Goal: Task Accomplishment & Management: Manage account settings

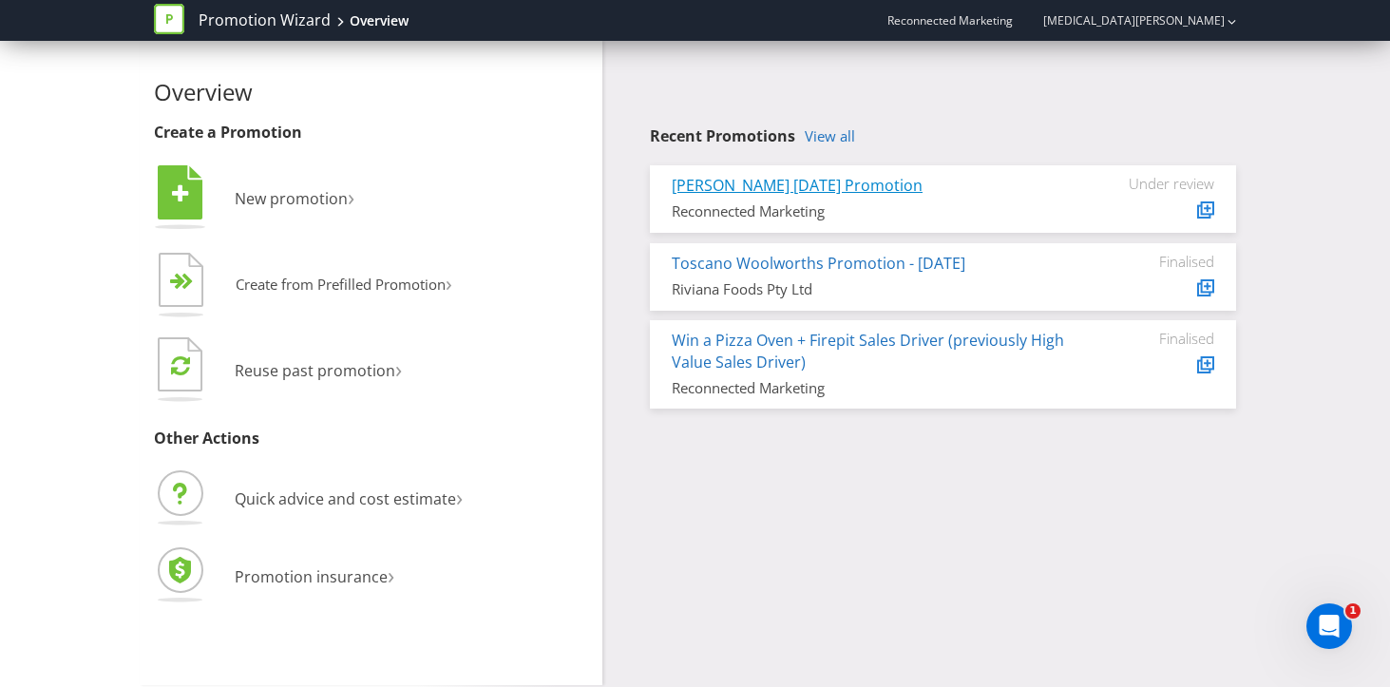
click at [857, 188] on link "[PERSON_NAME] [DATE] Promotion" at bounding box center [797, 185] width 251 height 21
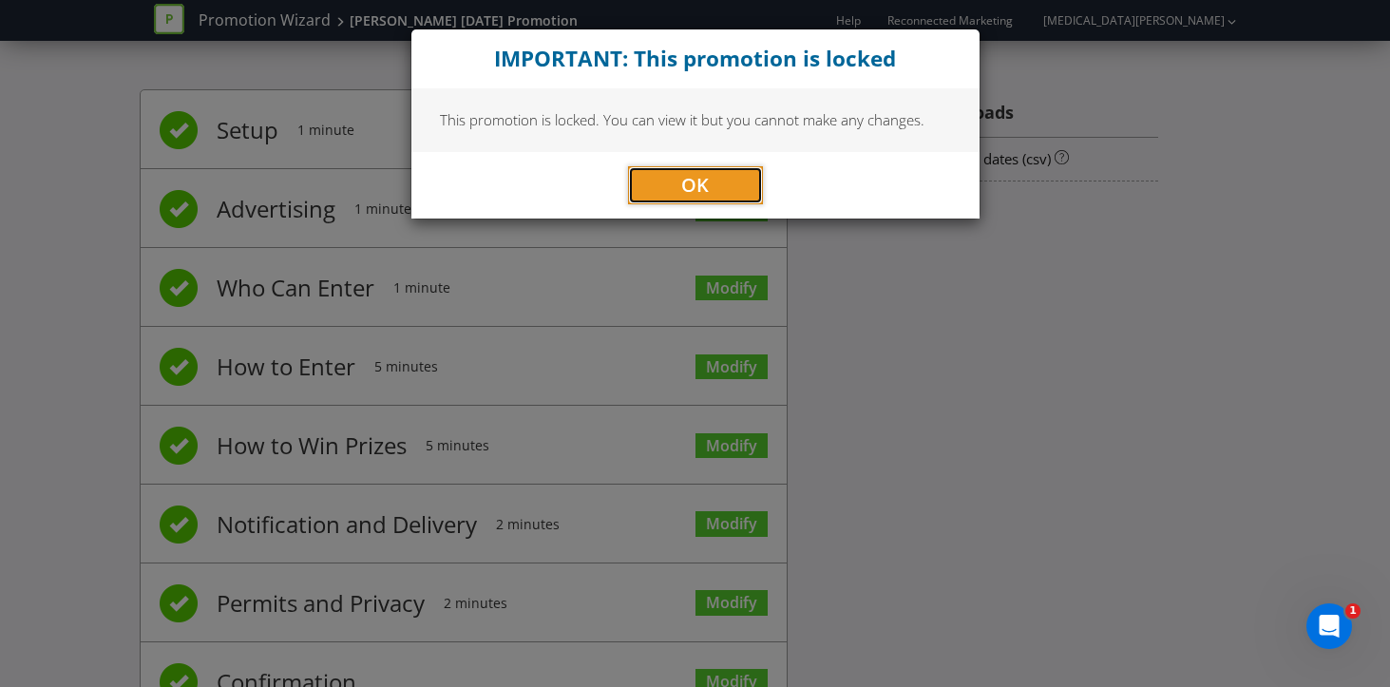
click at [700, 184] on span "OK" at bounding box center [695, 185] width 28 height 26
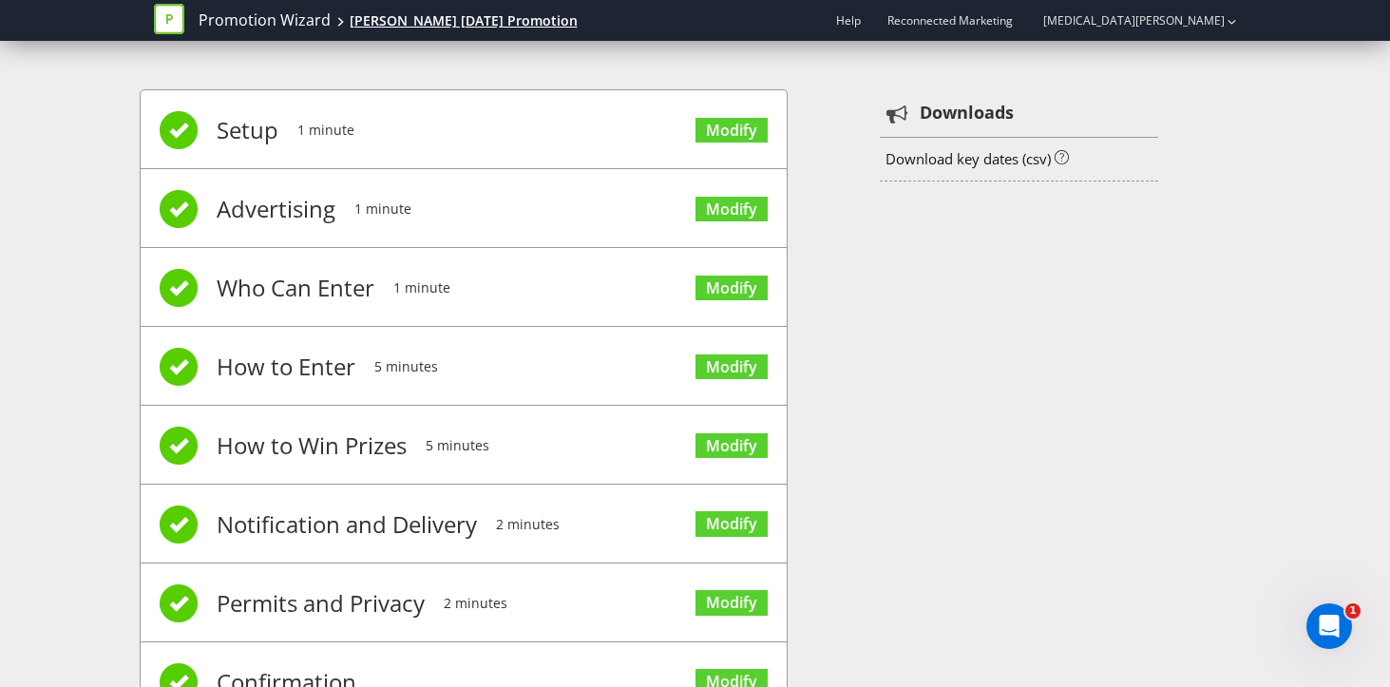
click at [369, 12] on div "[PERSON_NAME] [DATE] Promotion" at bounding box center [464, 20] width 228 height 19
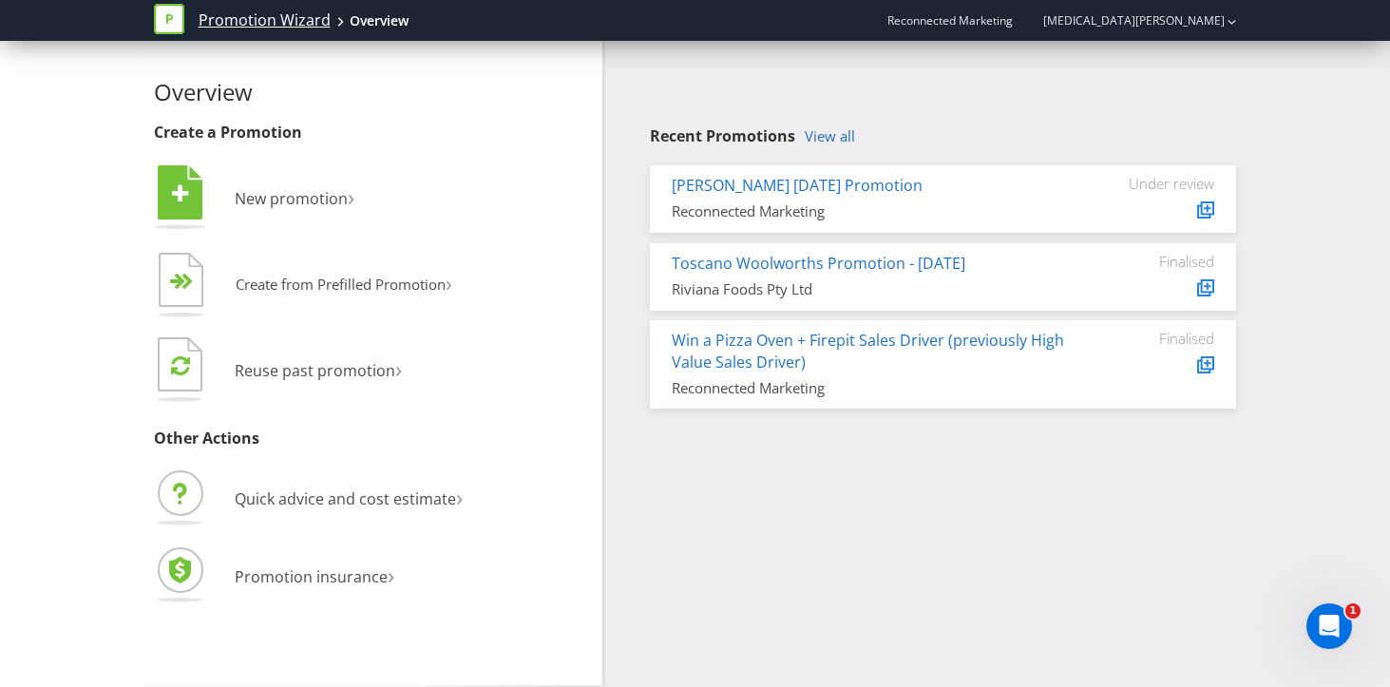
click at [301, 19] on link "Promotion Wizard" at bounding box center [265, 21] width 132 height 22
click at [276, 25] on link "Promotion Wizard" at bounding box center [265, 21] width 132 height 22
click at [1013, 17] on span "Reconnected Marketing" at bounding box center [949, 20] width 125 height 16
click at [1207, 281] on icon at bounding box center [1208, 286] width 10 height 10
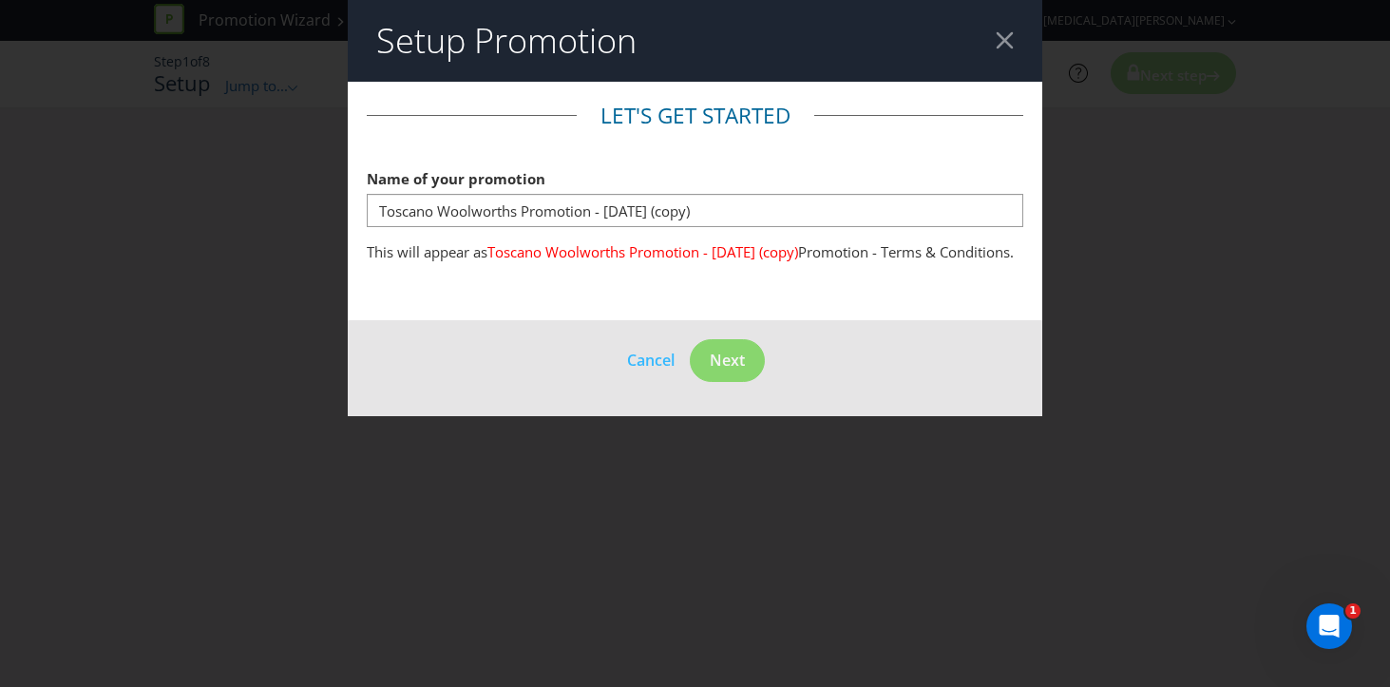
click at [994, 49] on header "Setup Promotion" at bounding box center [695, 41] width 695 height 82
click at [1023, 32] on header "Setup Promotion" at bounding box center [695, 41] width 695 height 82
click at [646, 371] on span "Cancel" at bounding box center [651, 360] width 48 height 21
click at [638, 371] on span "Cancel" at bounding box center [651, 360] width 48 height 21
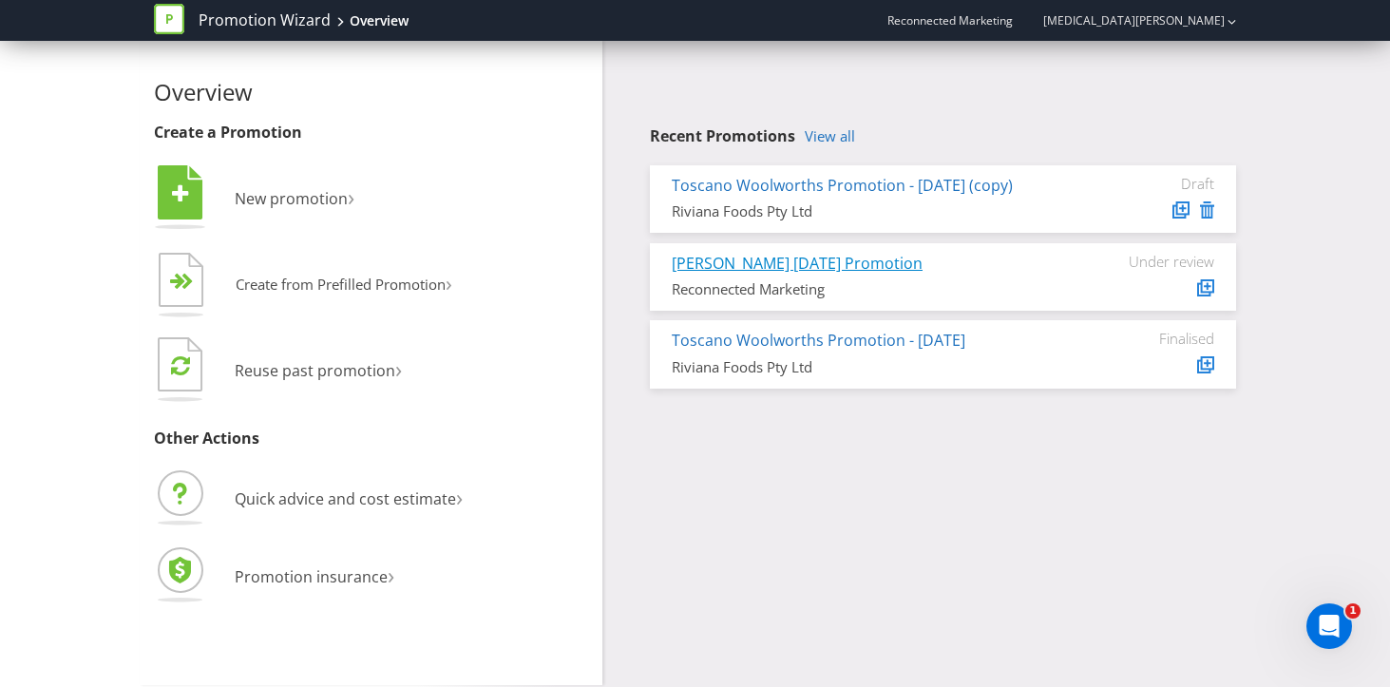
click at [840, 274] on link "[PERSON_NAME] [DATE] Promotion" at bounding box center [797, 263] width 251 height 21
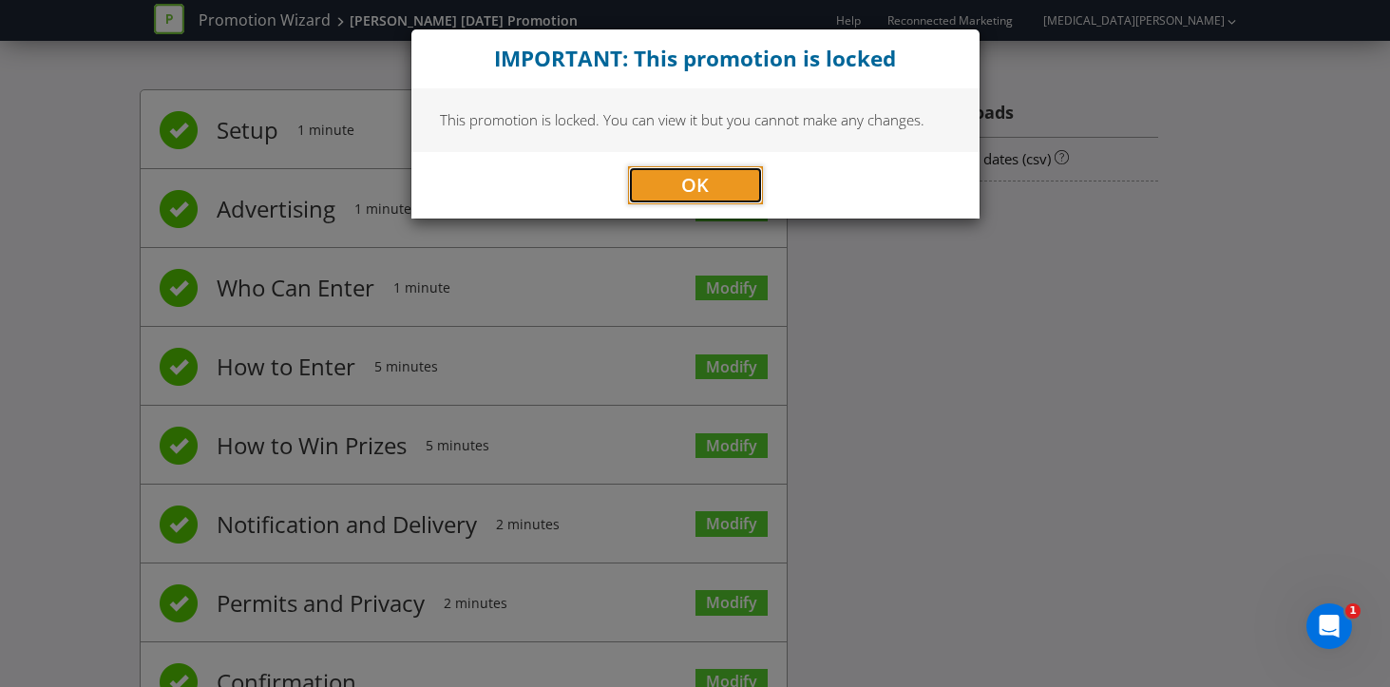
click at [685, 195] on span "OK" at bounding box center [695, 185] width 28 height 26
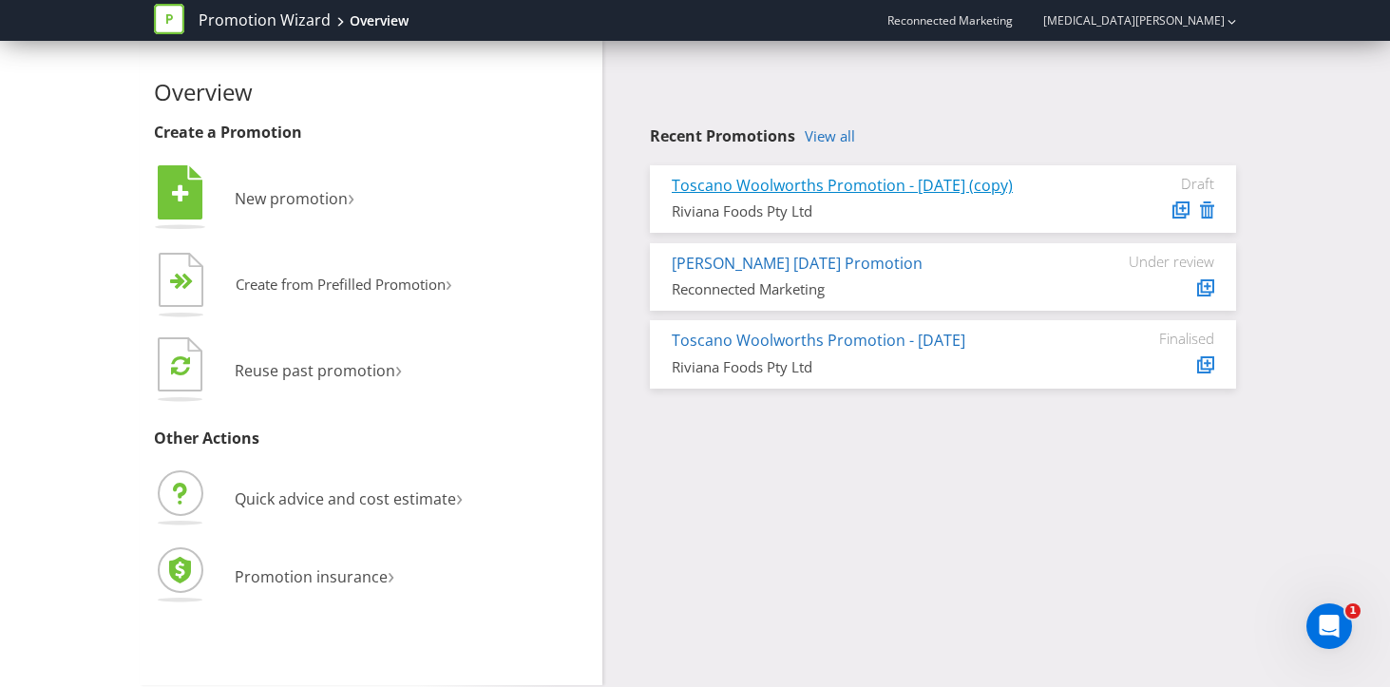
click at [786, 189] on link "Toscano Woolworths Promotion - September 2025 (copy)" at bounding box center [842, 185] width 341 height 21
click at [1212, 209] on icon at bounding box center [1207, 209] width 14 height 17
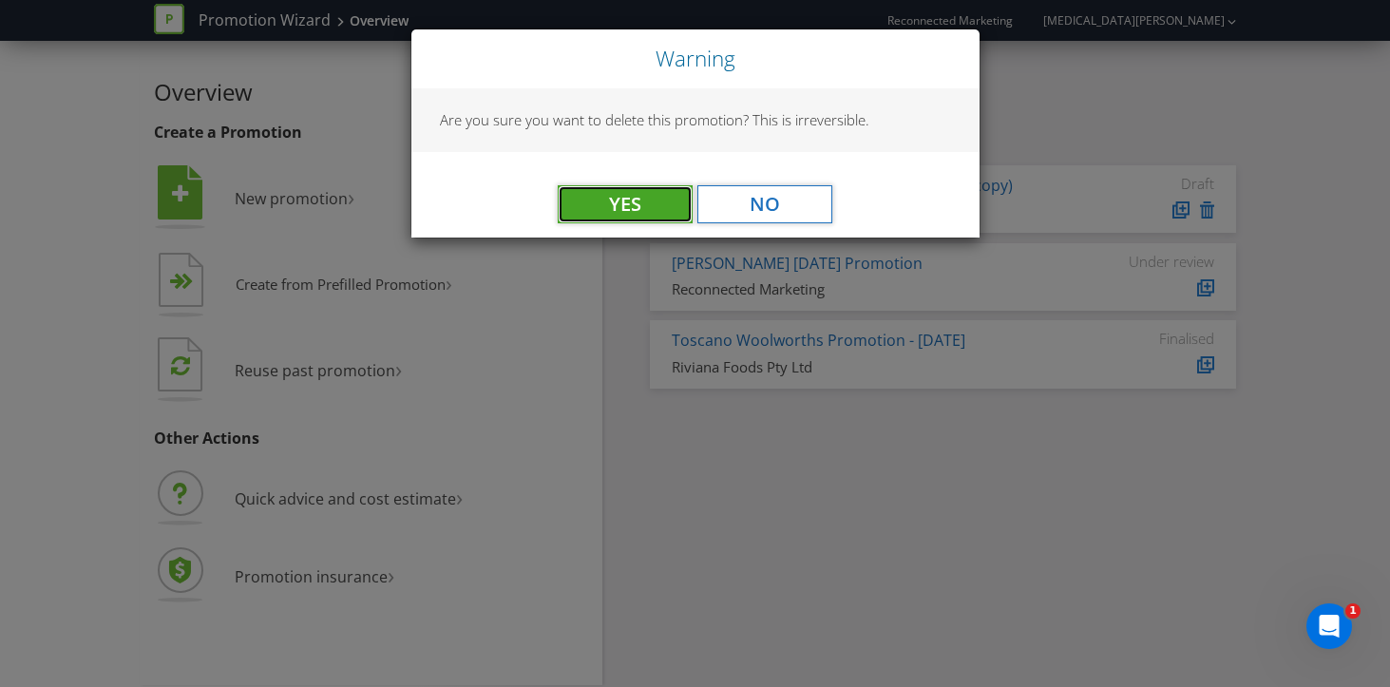
click at [661, 202] on button "Yes" at bounding box center [625, 204] width 135 height 38
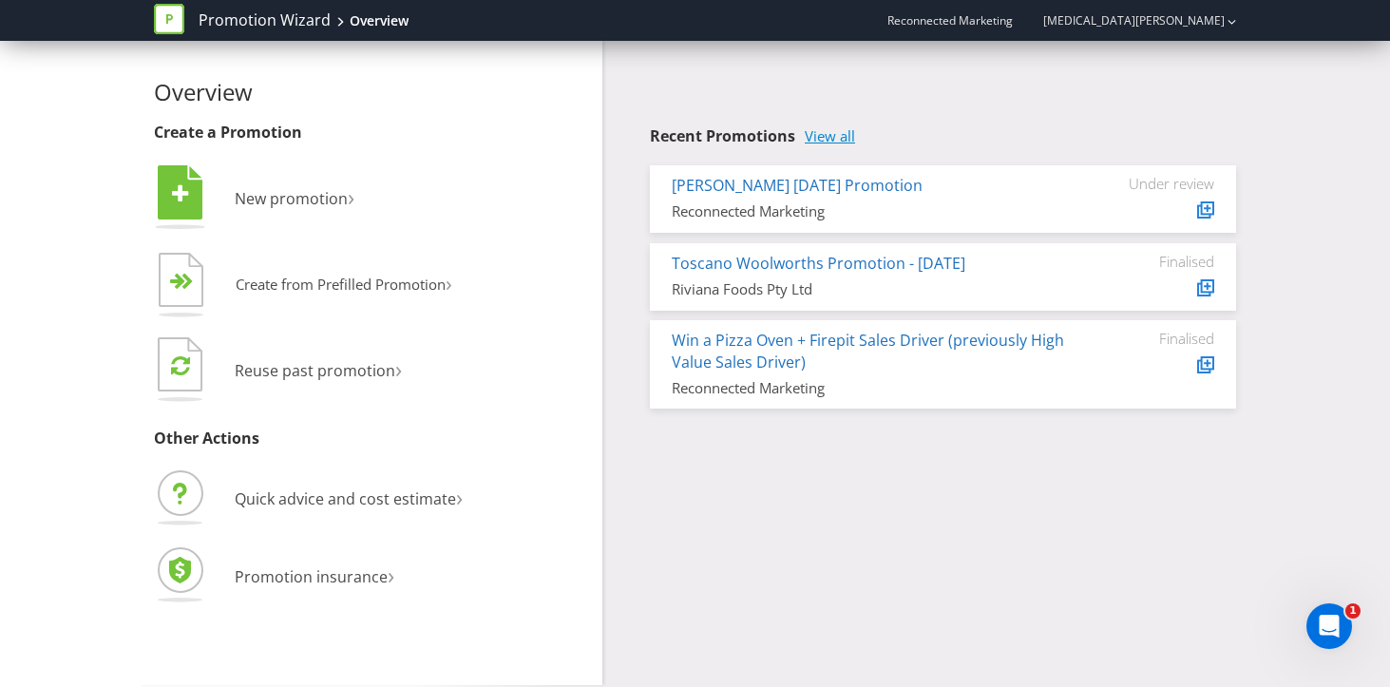
click at [815, 140] on link "View all" at bounding box center [830, 136] width 50 height 16
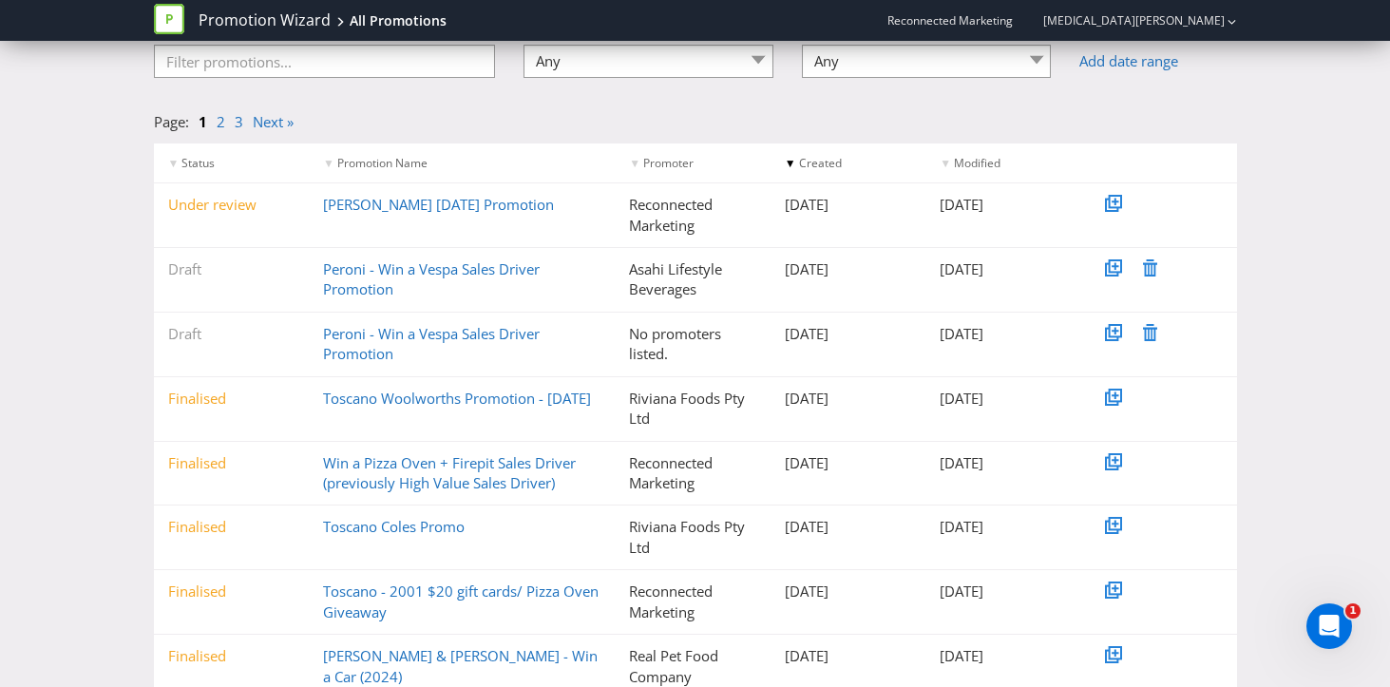
scroll to position [149, 0]
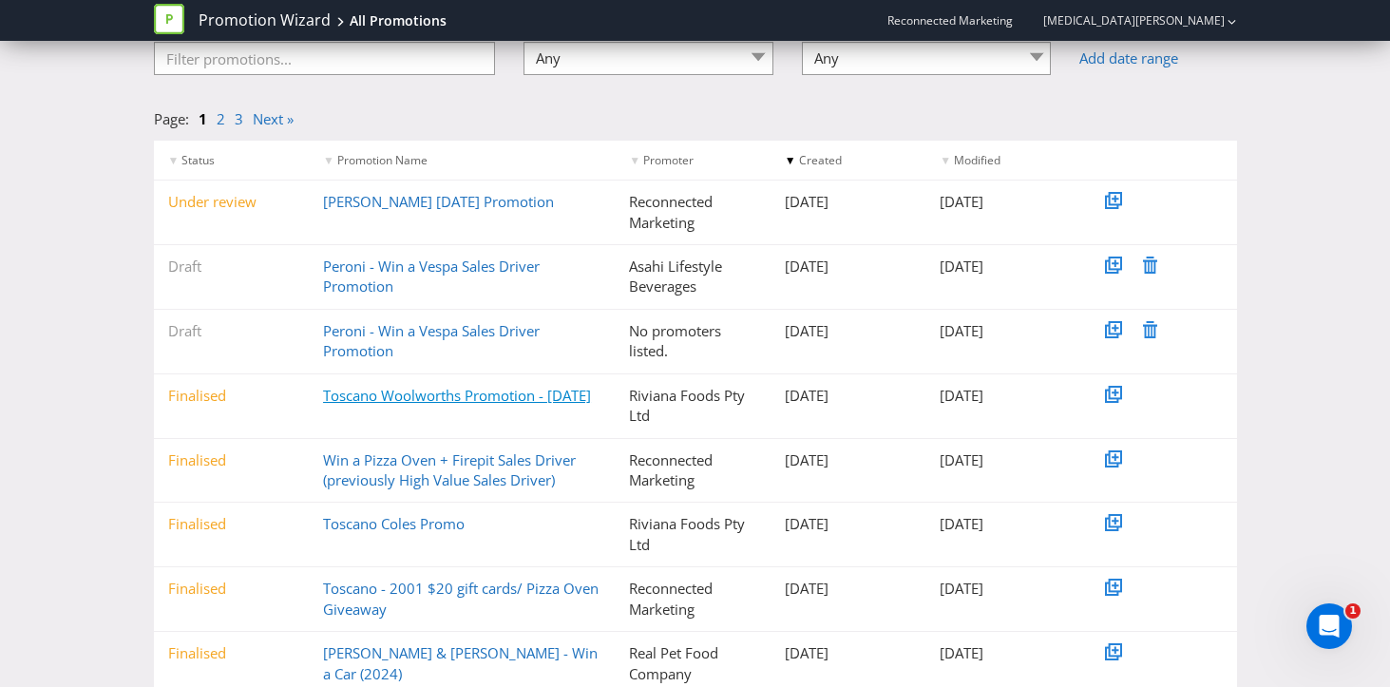
click at [458, 397] on link "Toscano Woolworths Promotion - [DATE]" at bounding box center [457, 395] width 268 height 19
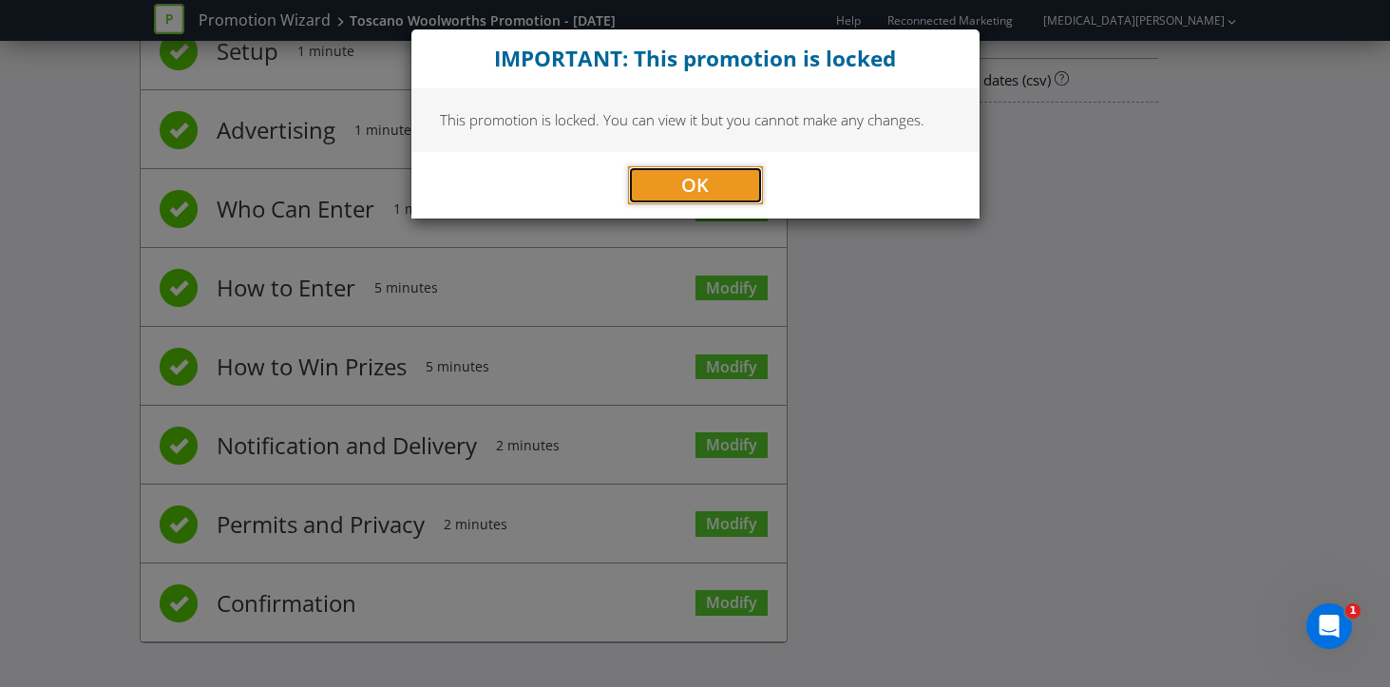
click at [725, 187] on button "OK" at bounding box center [695, 185] width 135 height 38
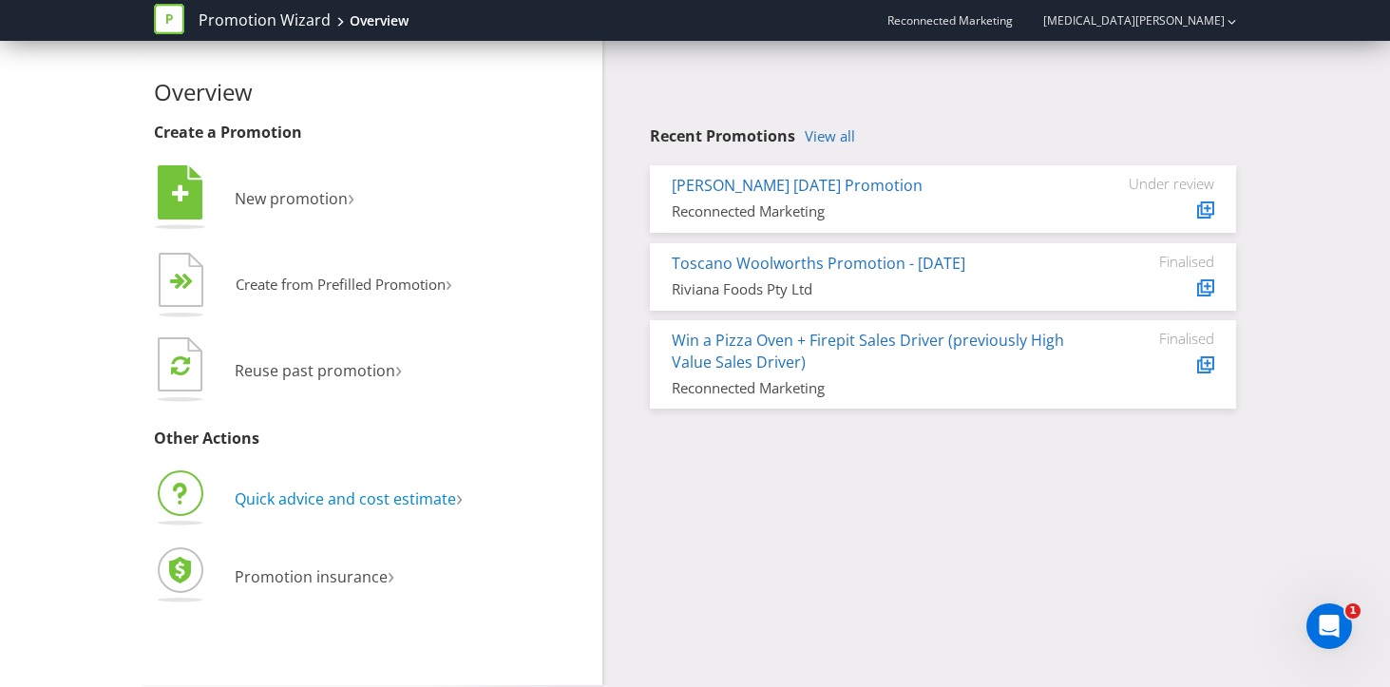
click at [428, 500] on span "Quick advice and cost estimate" at bounding box center [345, 498] width 221 height 21
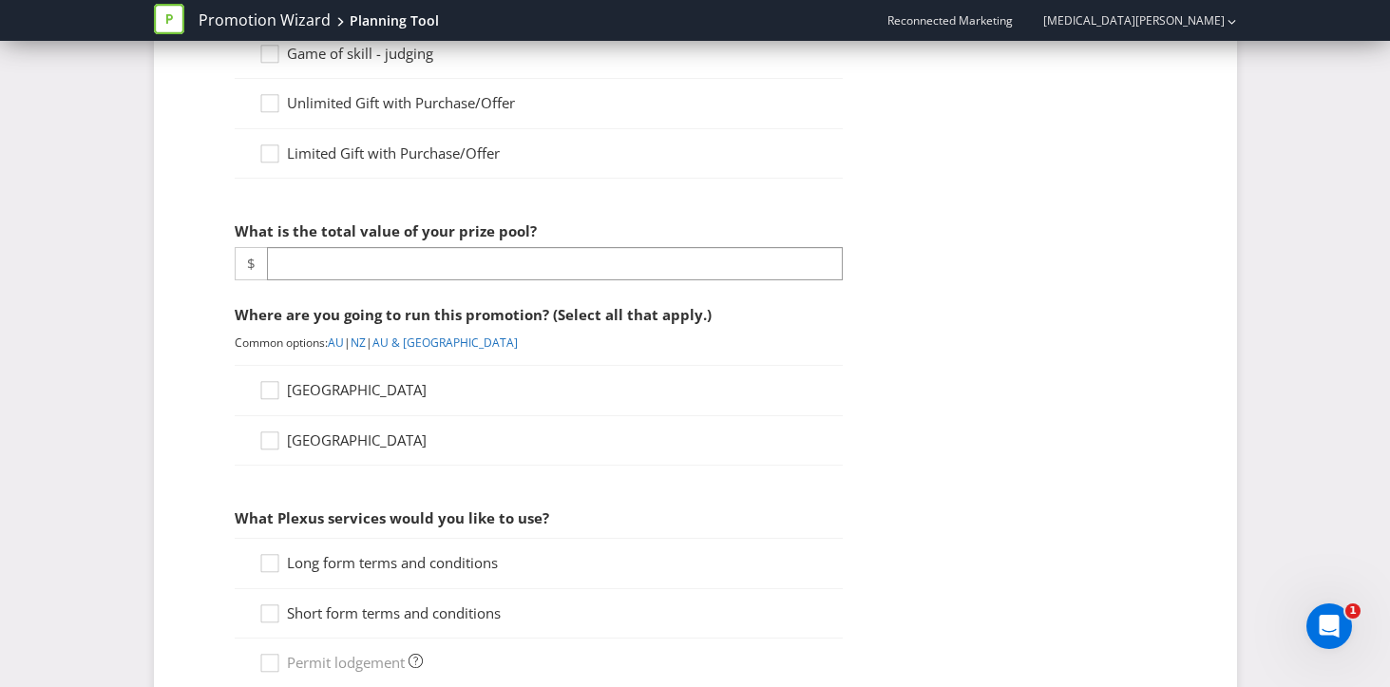
scroll to position [925, 0]
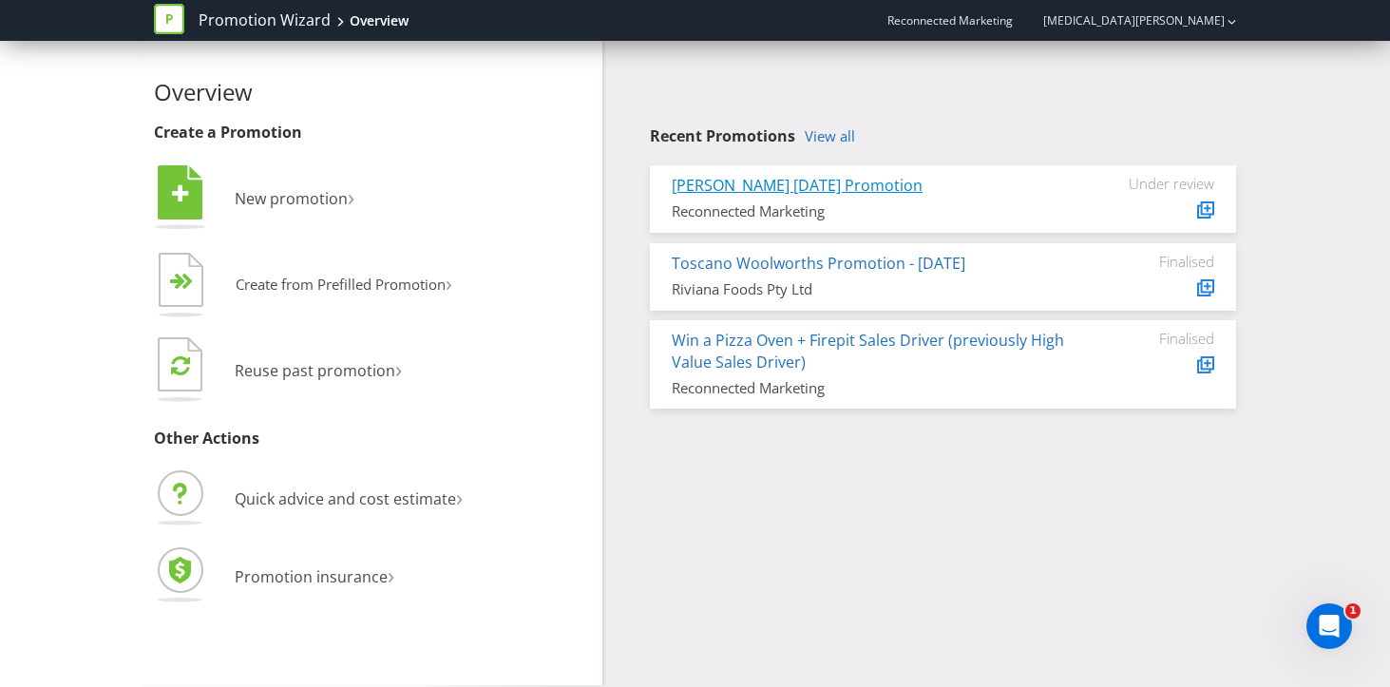
click at [885, 185] on link "[PERSON_NAME] [DATE] Promotion" at bounding box center [797, 185] width 251 height 21
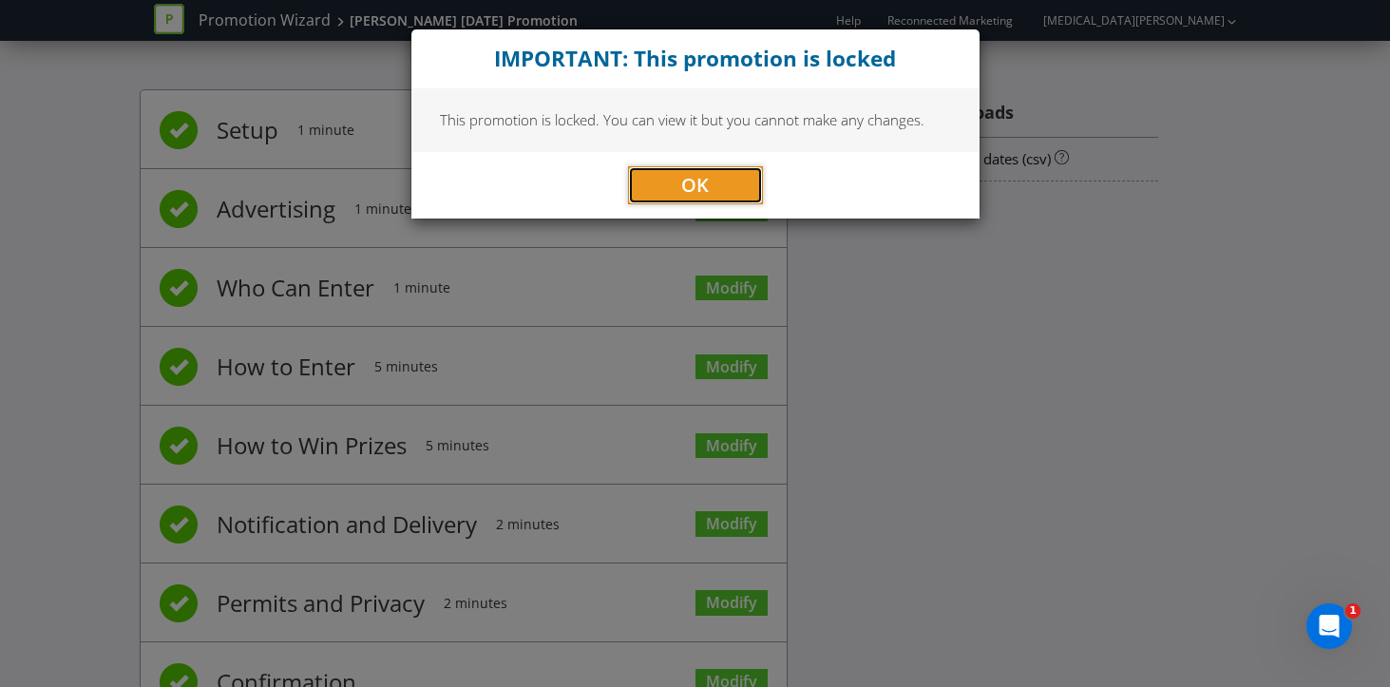
click at [641, 190] on button "OK" at bounding box center [695, 185] width 135 height 38
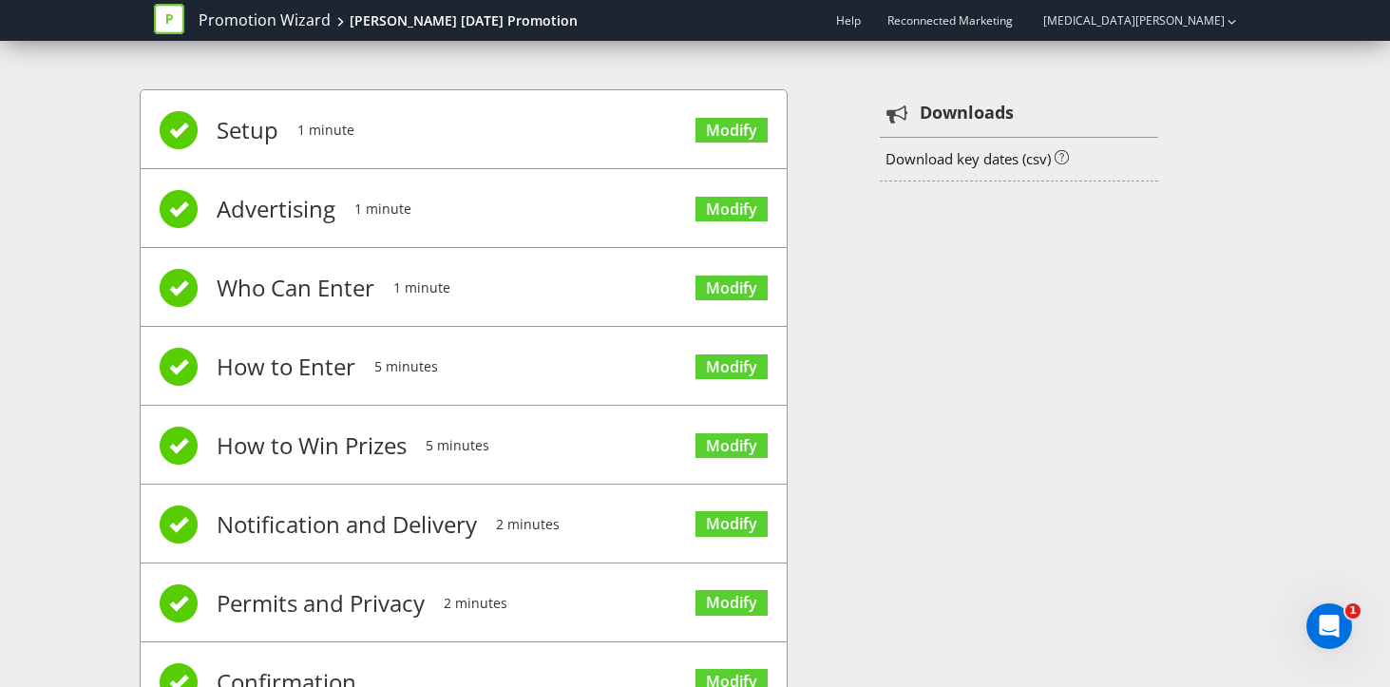
scroll to position [79, 0]
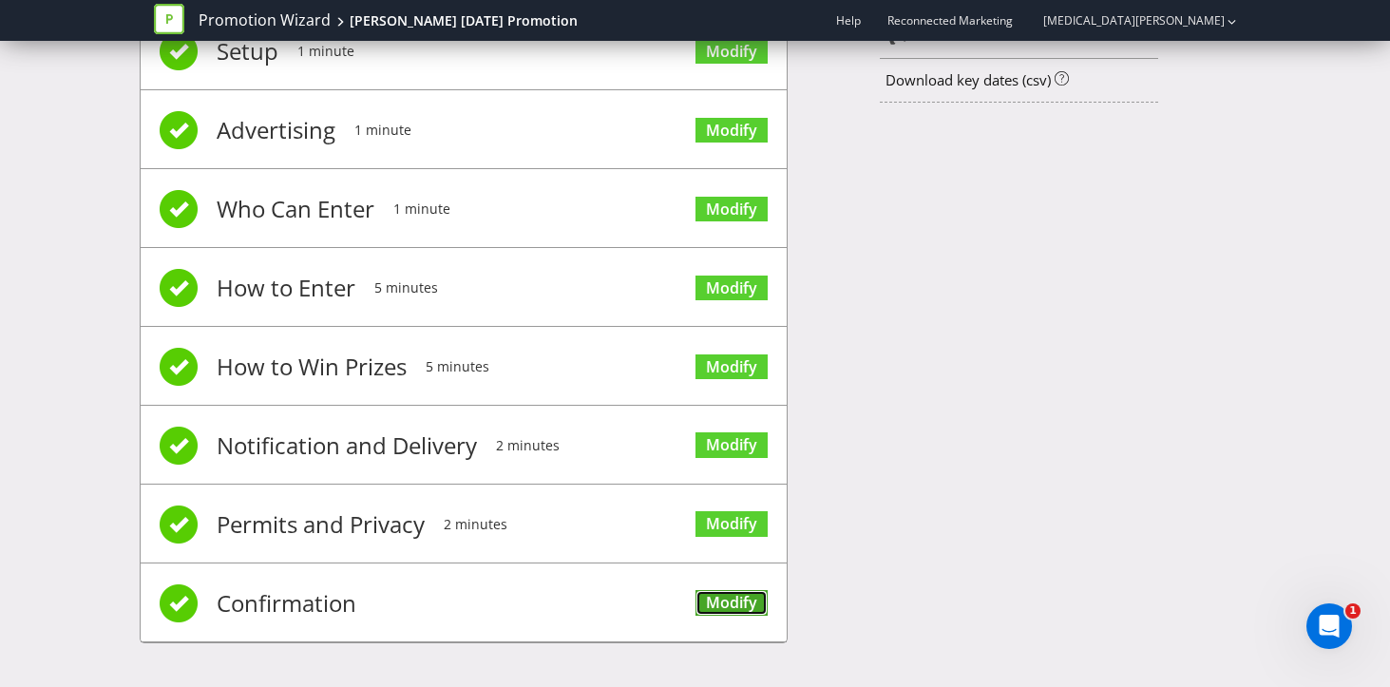
click at [745, 598] on link "Modify" at bounding box center [731, 603] width 72 height 26
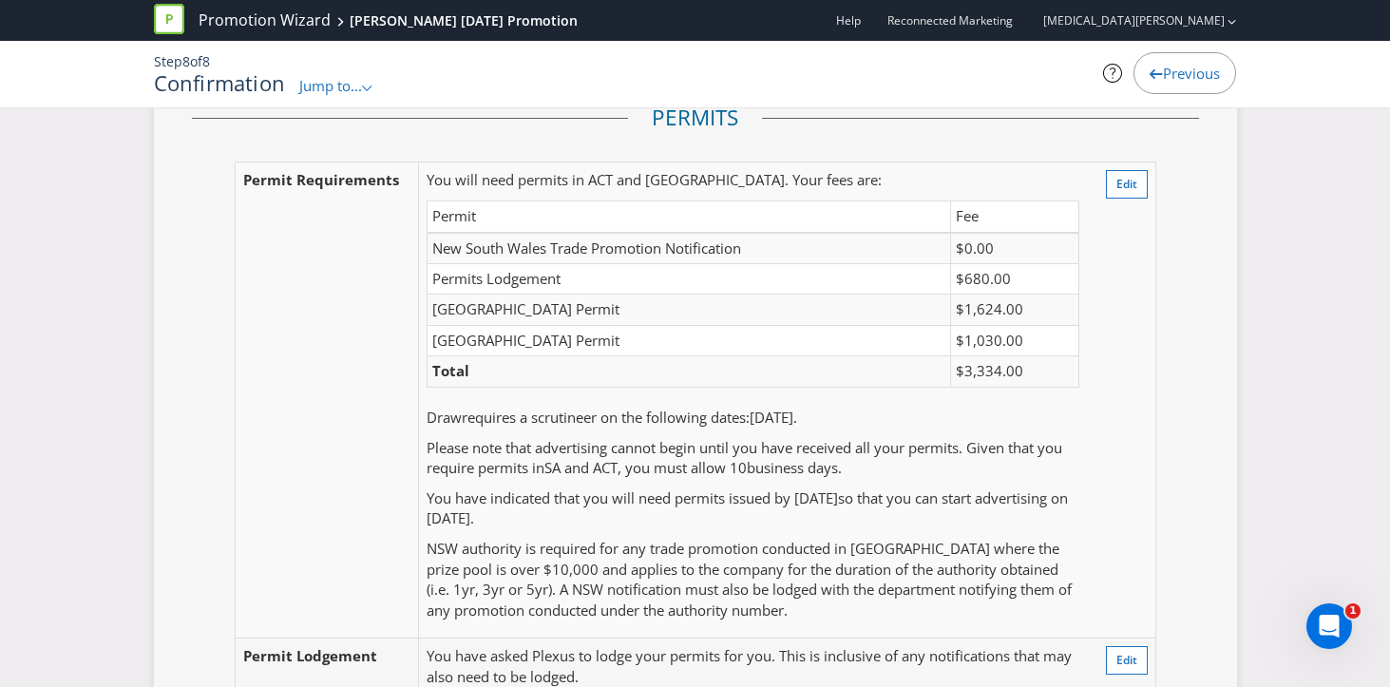
scroll to position [4259, 0]
